Goal: Navigation & Orientation: Find specific page/section

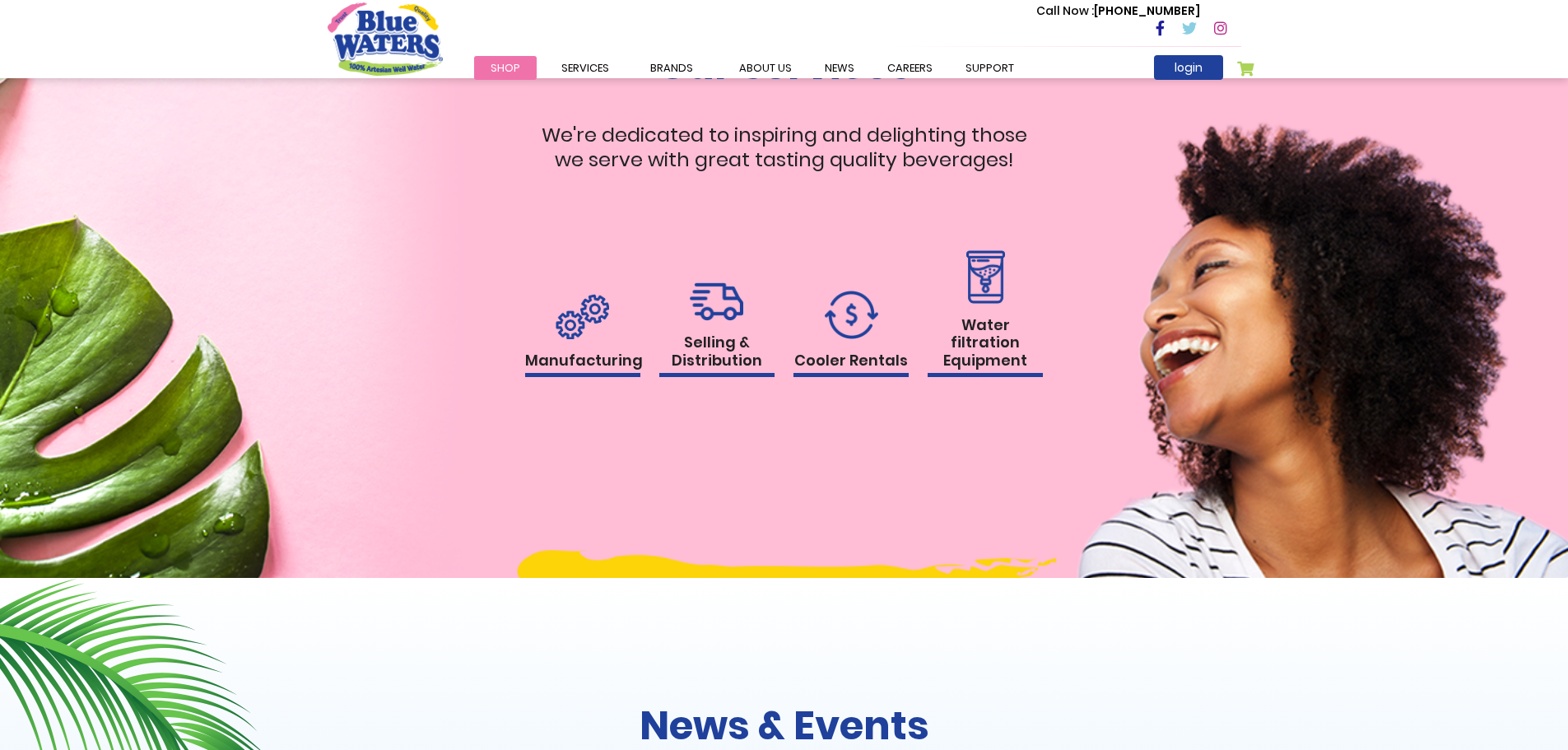
scroll to position [1235, 0]
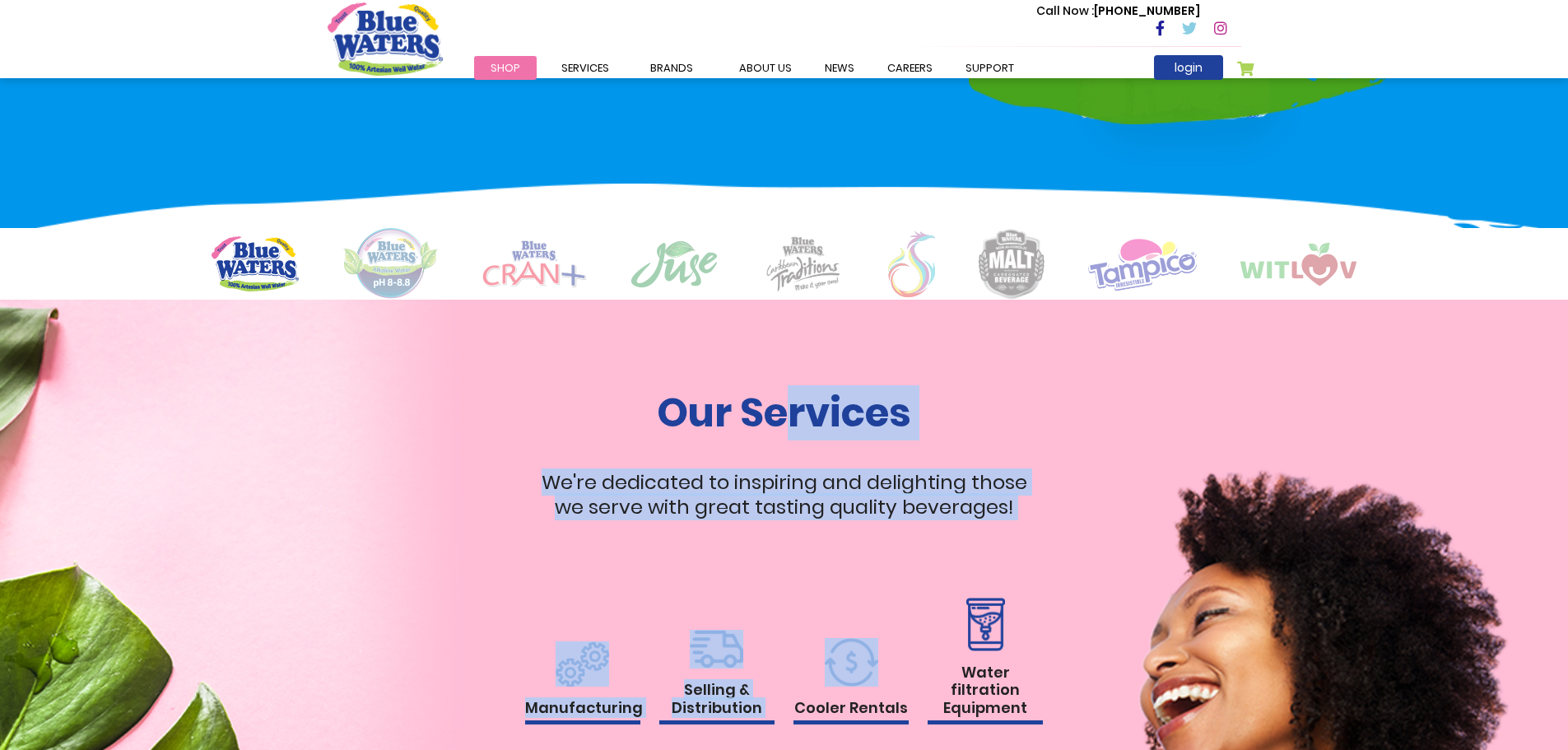
drag, startPoint x: 800, startPoint y: 351, endPoint x: 785, endPoint y: 342, distance: 17.5
click at [786, 344] on div "Our Services We're dedicated to inspiring and delighting those we serve with gr…" at bounding box center [784, 612] width 1568 height 626
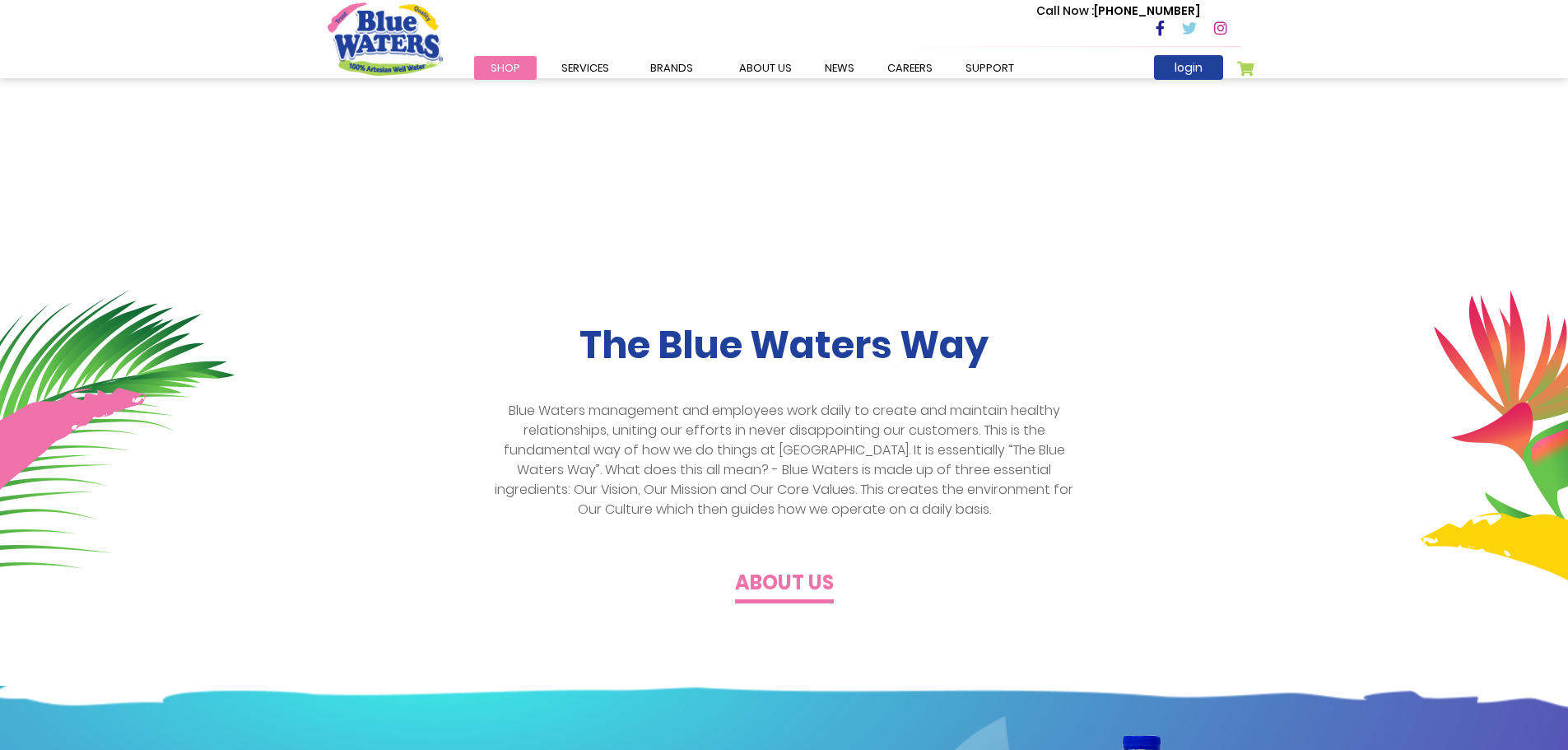
scroll to position [0, 0]
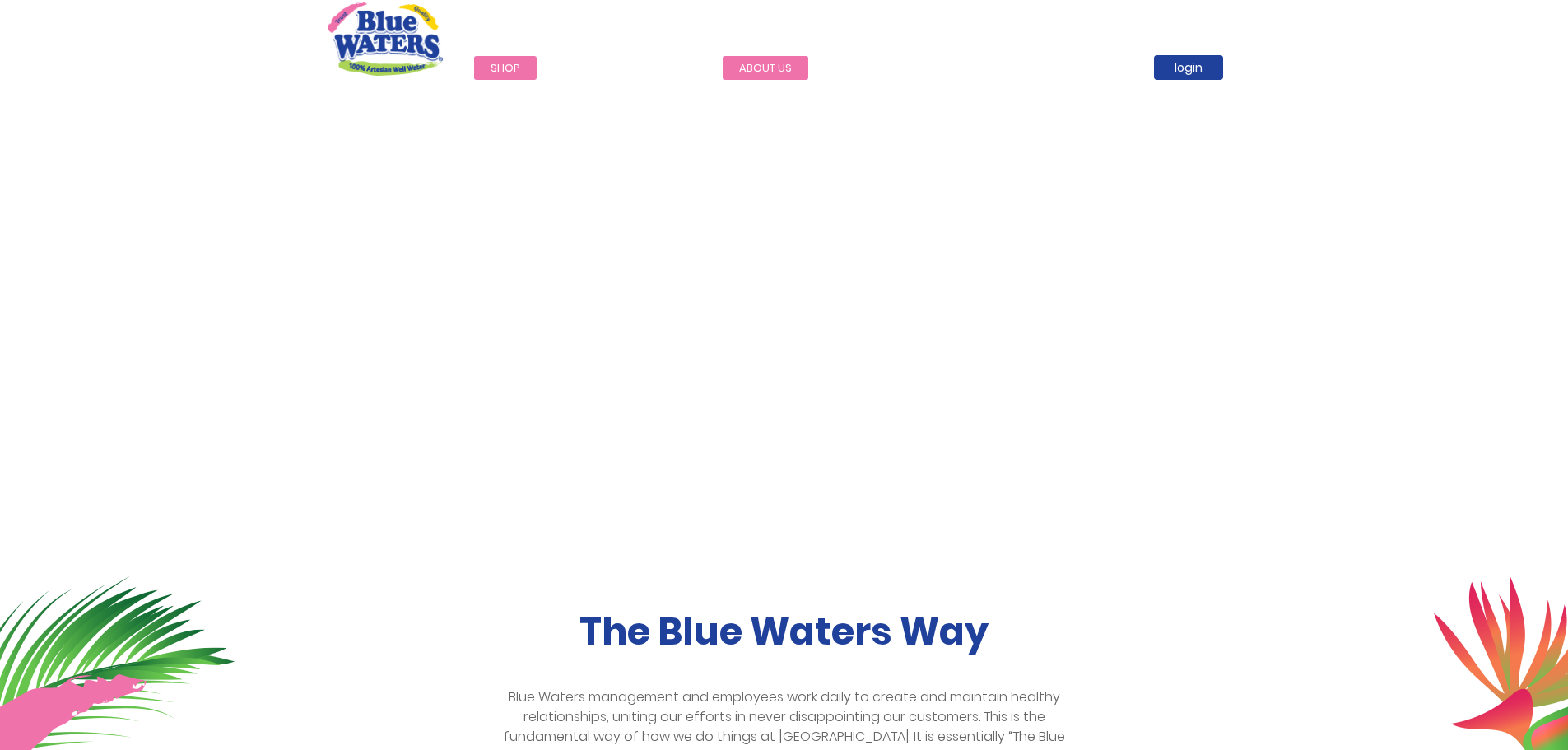
click at [757, 69] on link "about us" at bounding box center [766, 67] width 86 height 24
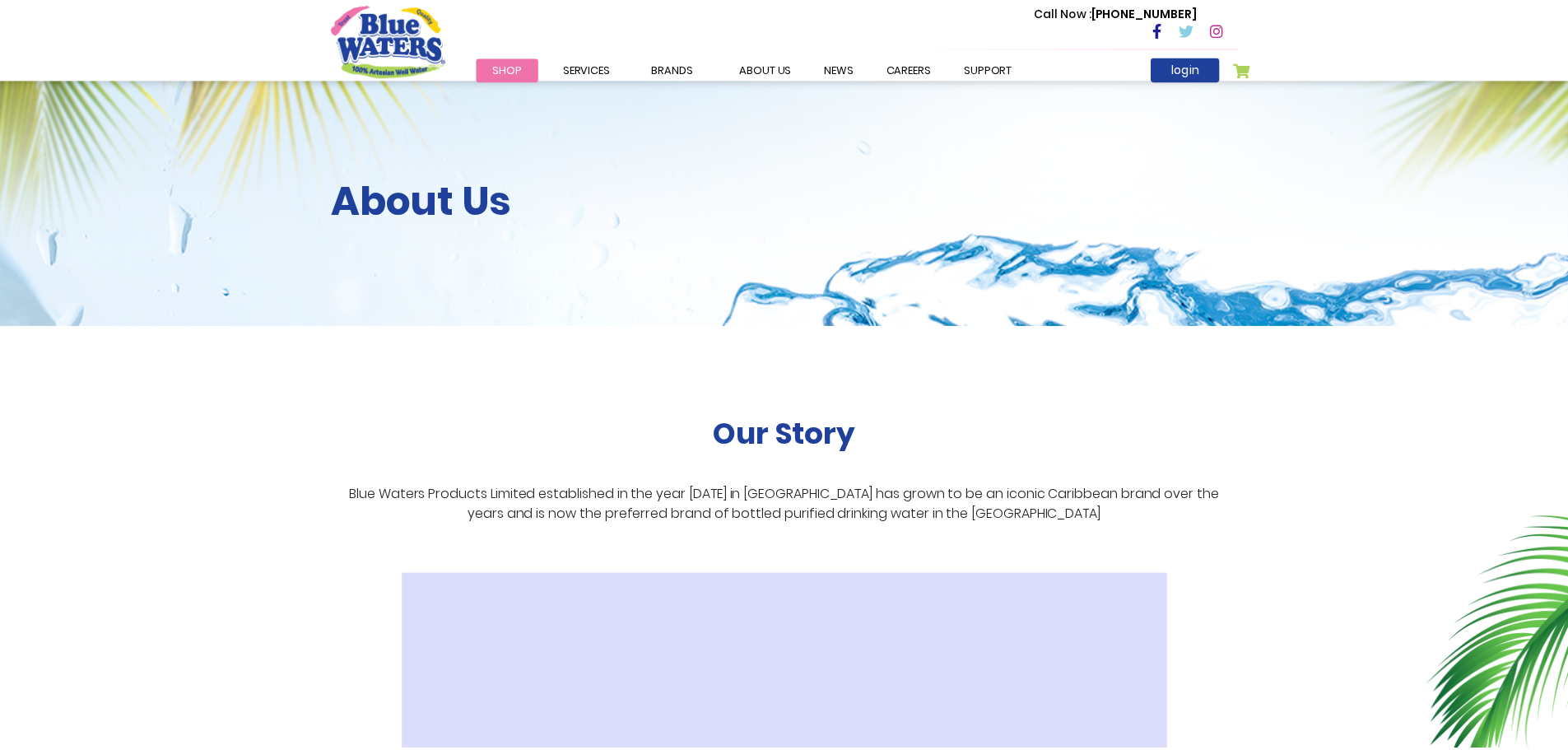
scroll to position [2635, 0]
